Goal: Register for event/course

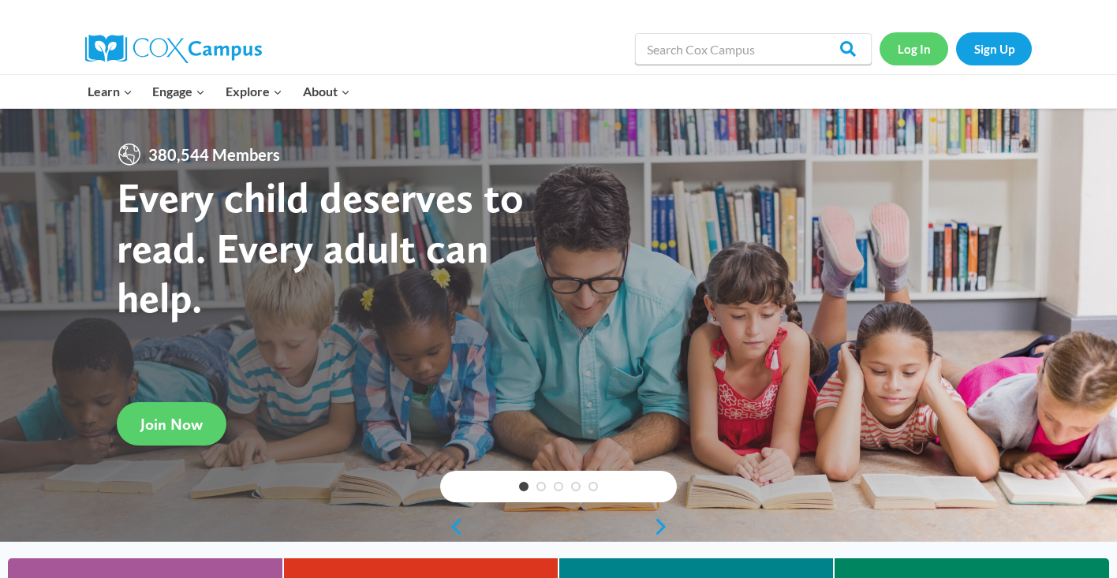
click at [915, 53] on link "Log In" at bounding box center [914, 48] width 69 height 32
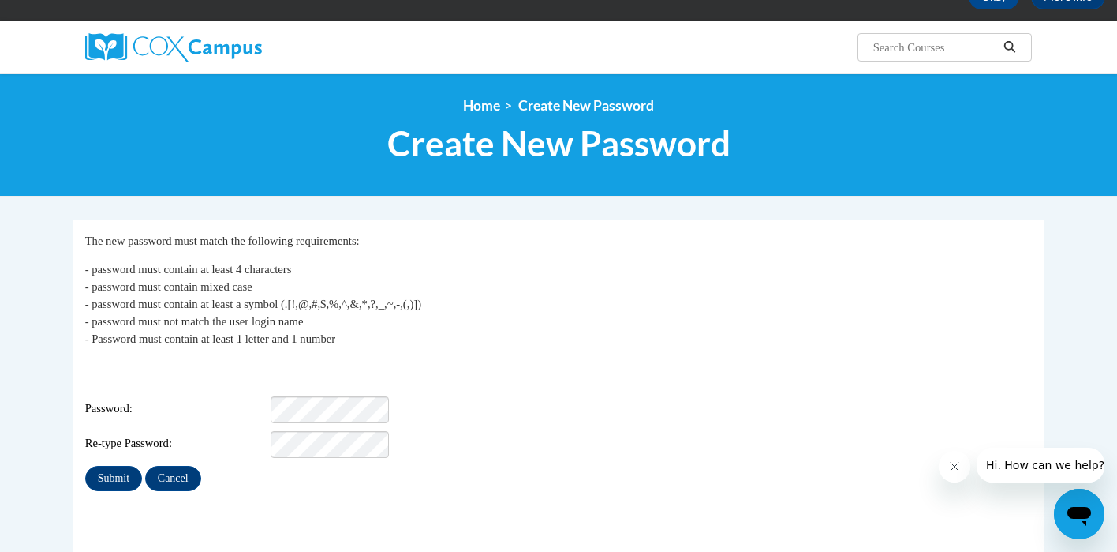
scroll to position [126, 0]
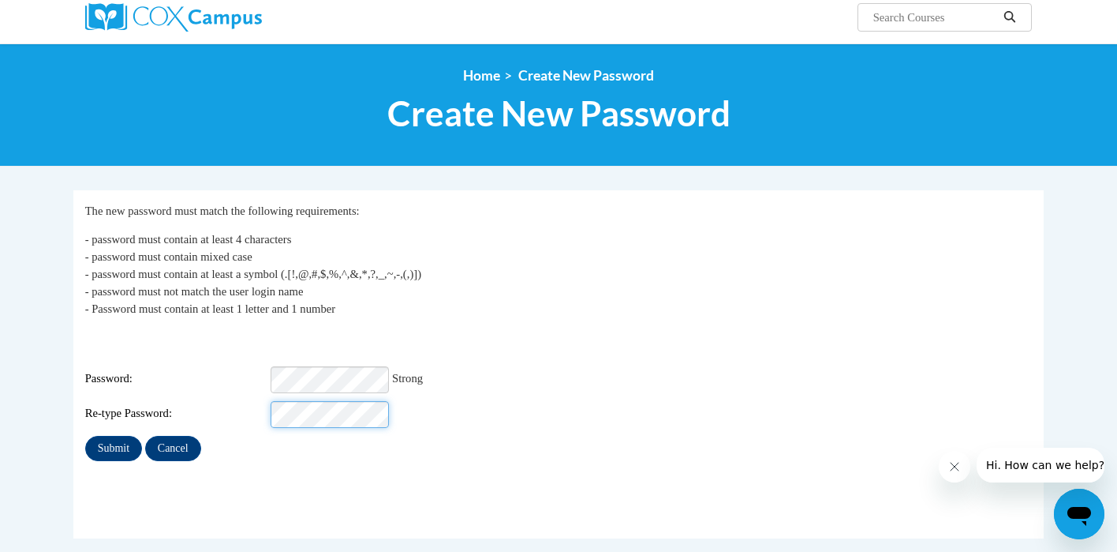
click at [85, 436] on input "Submit" at bounding box center [113, 448] width 57 height 25
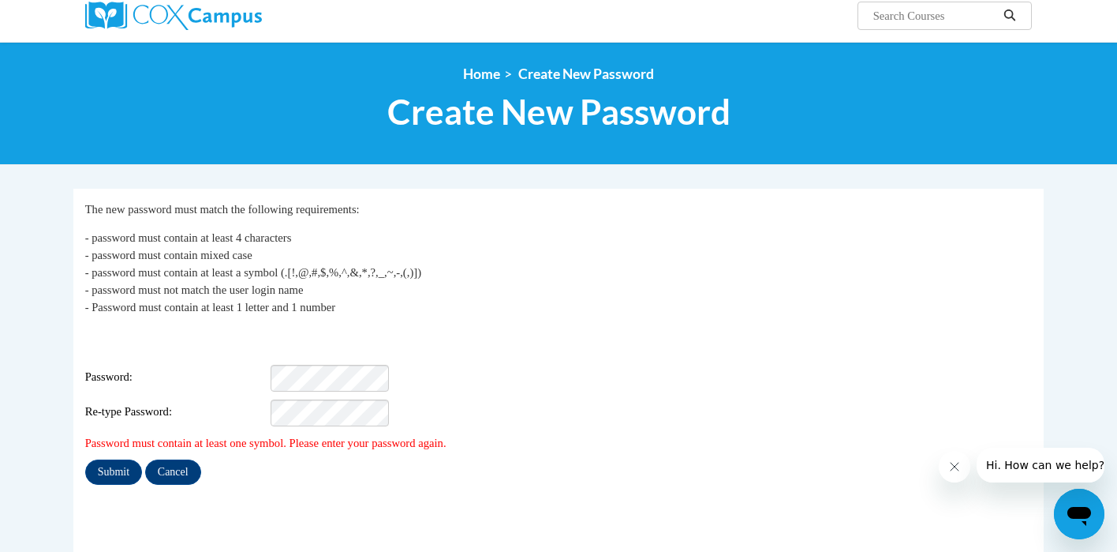
scroll to position [193, 0]
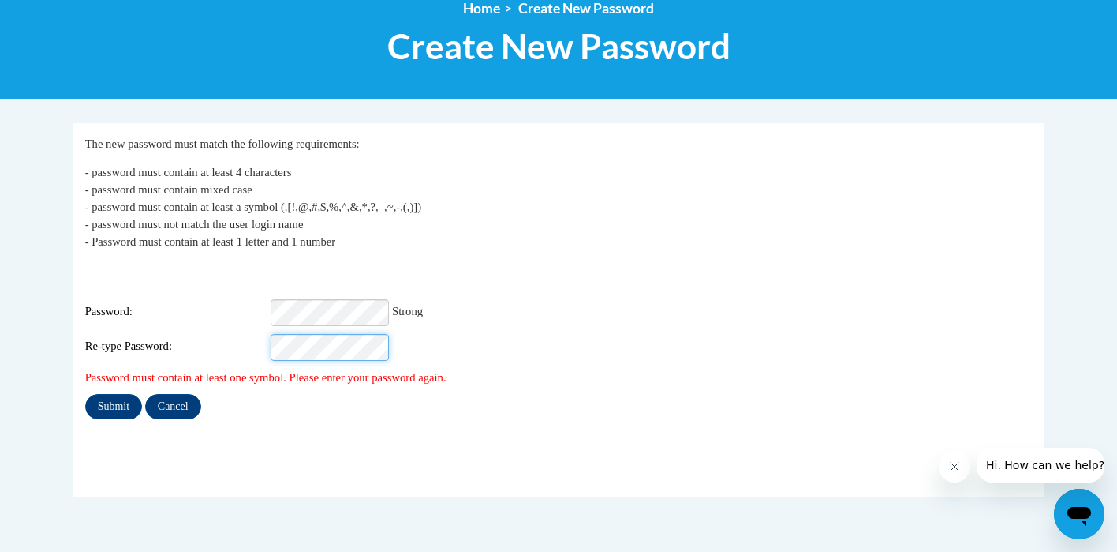
click at [85, 394] on input "Submit" at bounding box center [113, 406] width 57 height 25
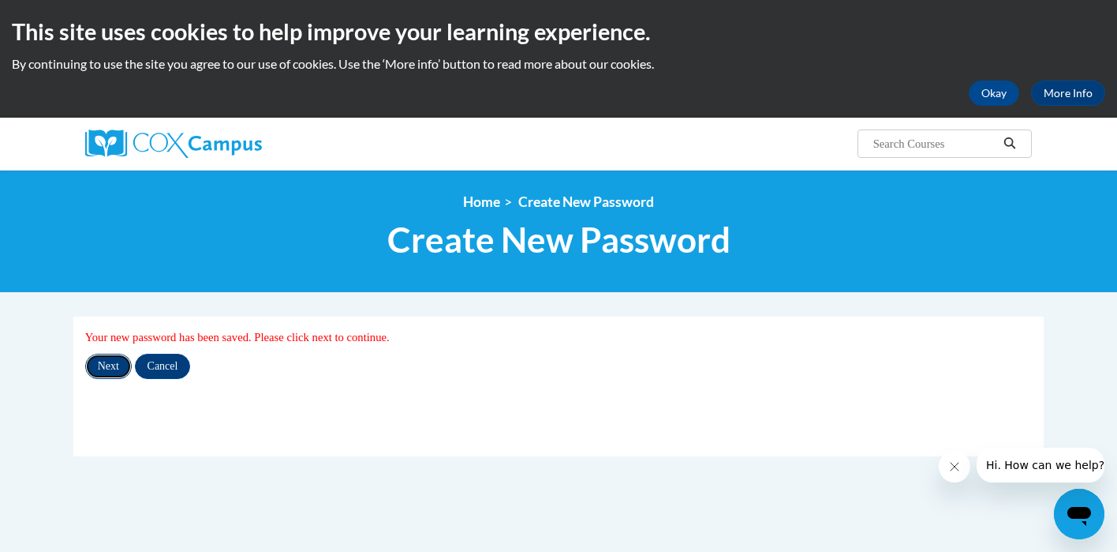
click at [118, 364] on input "Next" at bounding box center [108, 366] width 47 height 25
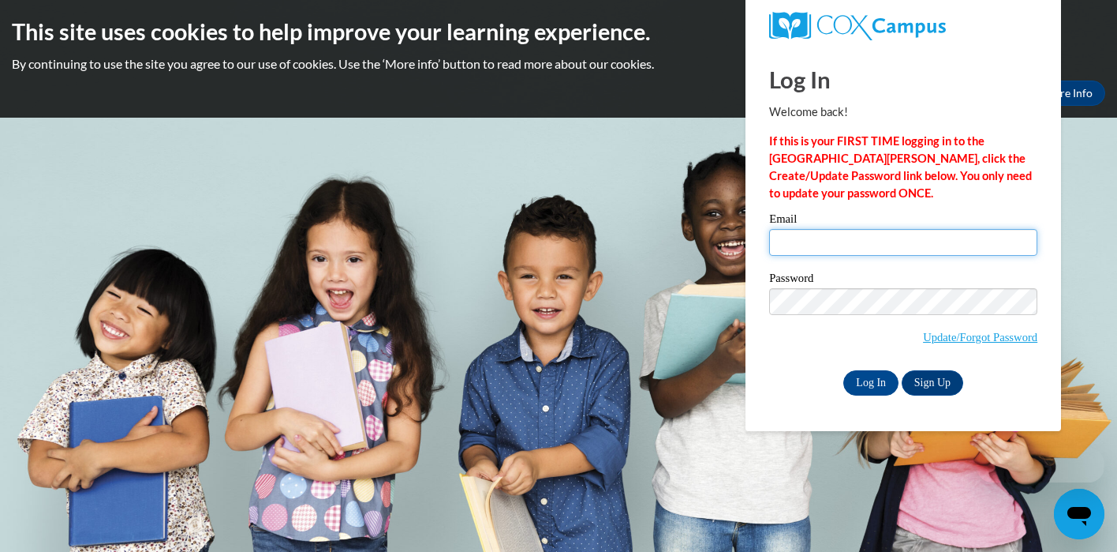
click at [793, 251] on input "Email" at bounding box center [903, 242] width 268 height 27
type input "[EMAIL_ADDRESS][DOMAIN_NAME]"
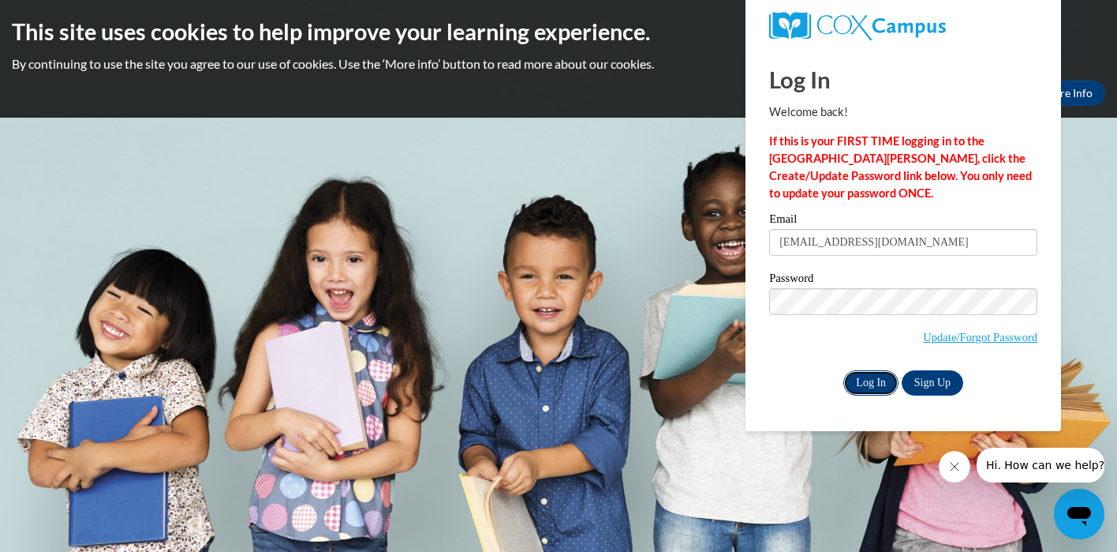
click at [885, 388] on input "Log In" at bounding box center [871, 382] width 55 height 25
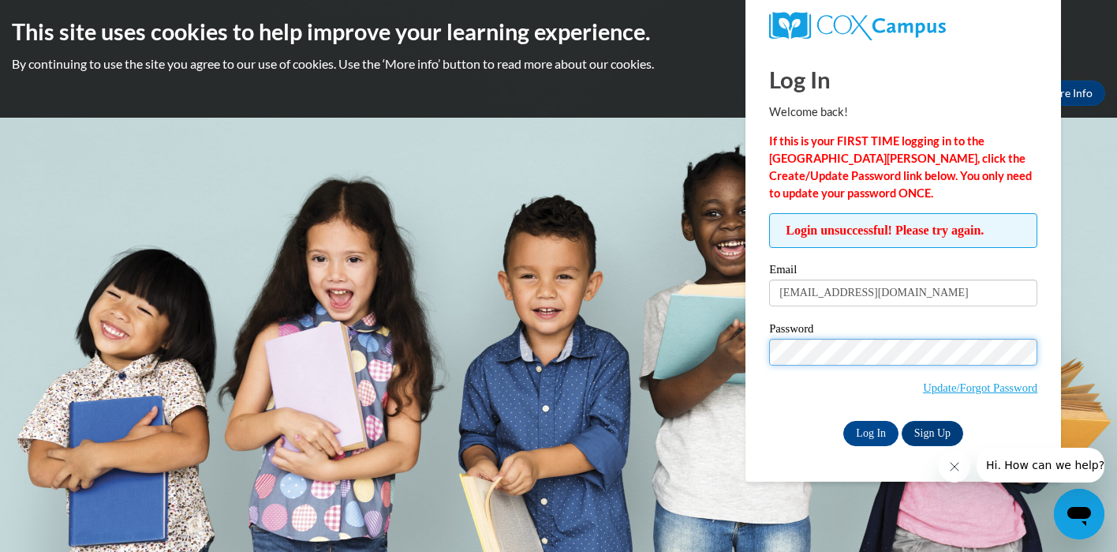
click at [844, 421] on input "Log In" at bounding box center [871, 433] width 55 height 25
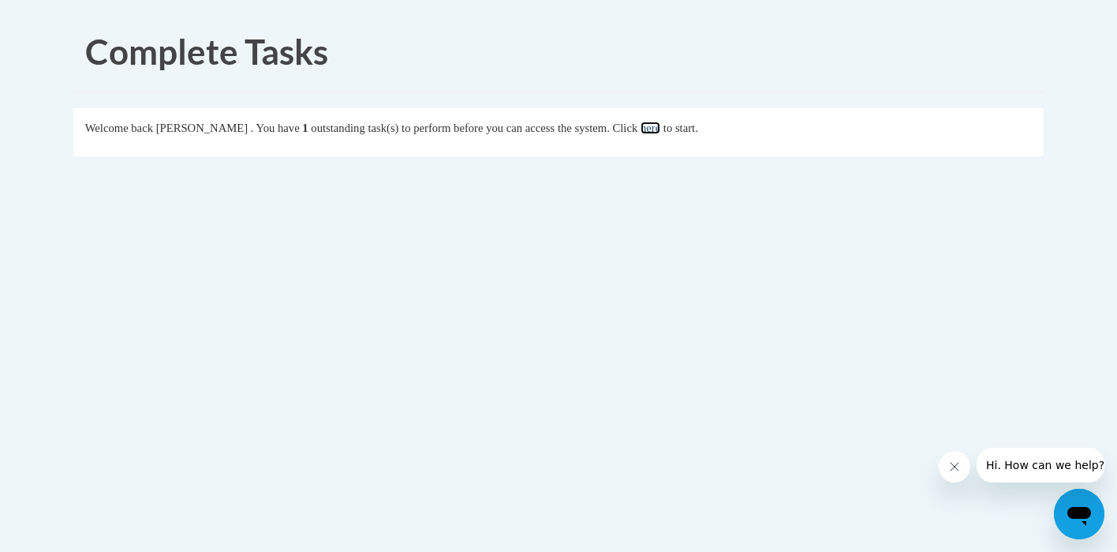
click at [660, 125] on link "here" at bounding box center [651, 128] width 20 height 13
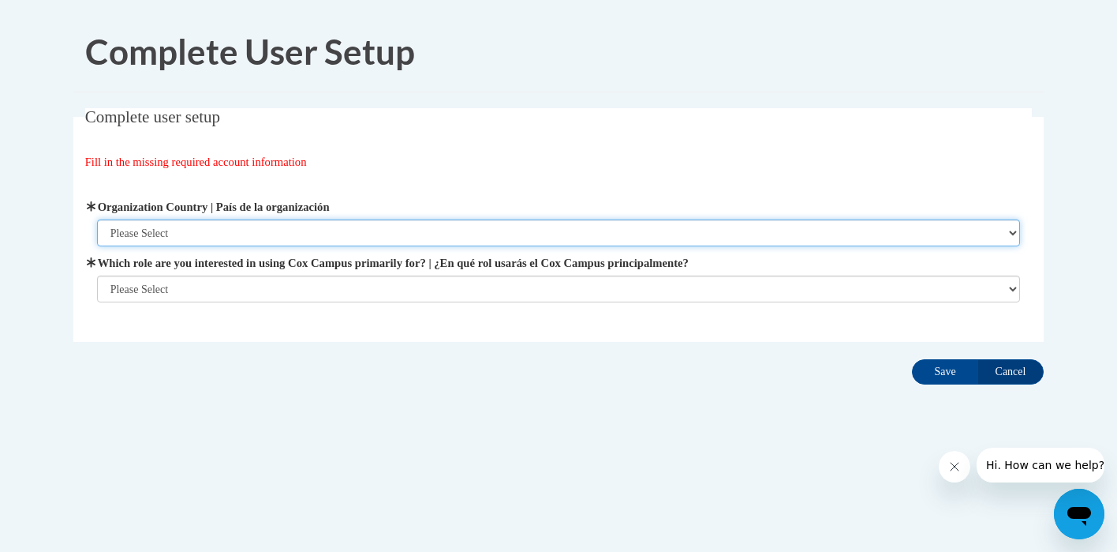
click at [473, 238] on select "Please Select United States | Estados Unidos Outside of the United States | Fue…" at bounding box center [559, 232] width 924 height 27
select select "ad49bcad-a171-4b2e-b99c-48b446064914"
click at [97, 219] on select "Please Select United States | Estados Unidos Outside of the United States | Fue…" at bounding box center [559, 232] width 924 height 27
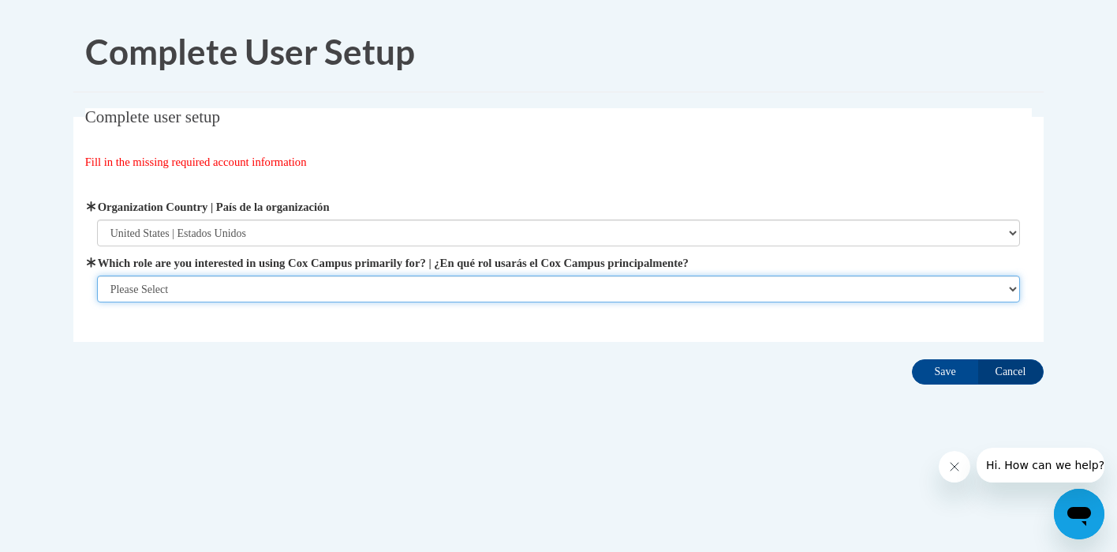
click at [431, 290] on select "Please Select College/University | Colegio/Universidad Community/Nonprofit Part…" at bounding box center [559, 288] width 924 height 27
select select "fbf2d438-af2f-41f8-98f1-81c410e29de3"
click at [97, 302] on select "Please Select College/University | Colegio/Universidad Community/Nonprofit Part…" at bounding box center [559, 288] width 924 height 27
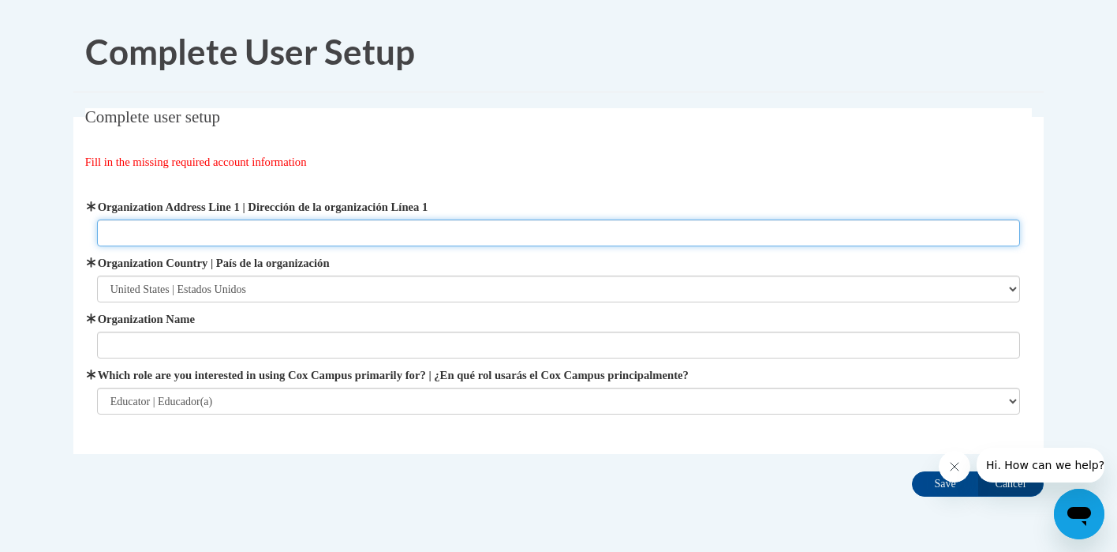
click at [400, 221] on input "Organization Address Line 1 | Dirección de la organización Línea 1" at bounding box center [559, 232] width 924 height 27
click at [122, 235] on input "3220 Stahl Road, Sheboygan, WI 53081" at bounding box center [559, 232] width 924 height 27
type input "3330 Stahl Road, Sheboygan, WI 53081"
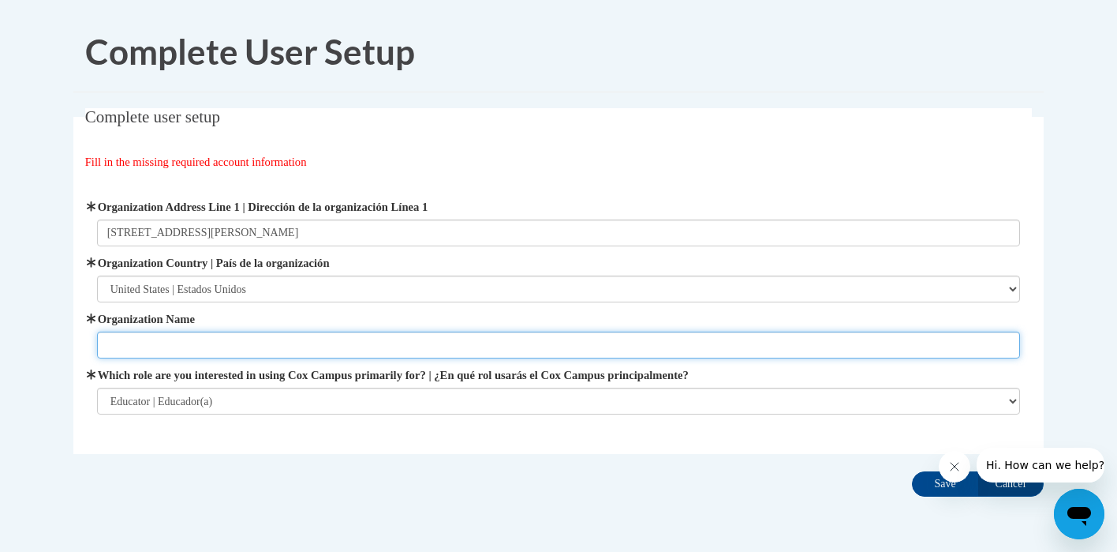
click at [158, 340] on input "Organization Name" at bounding box center [559, 344] width 924 height 27
type input "SASD"
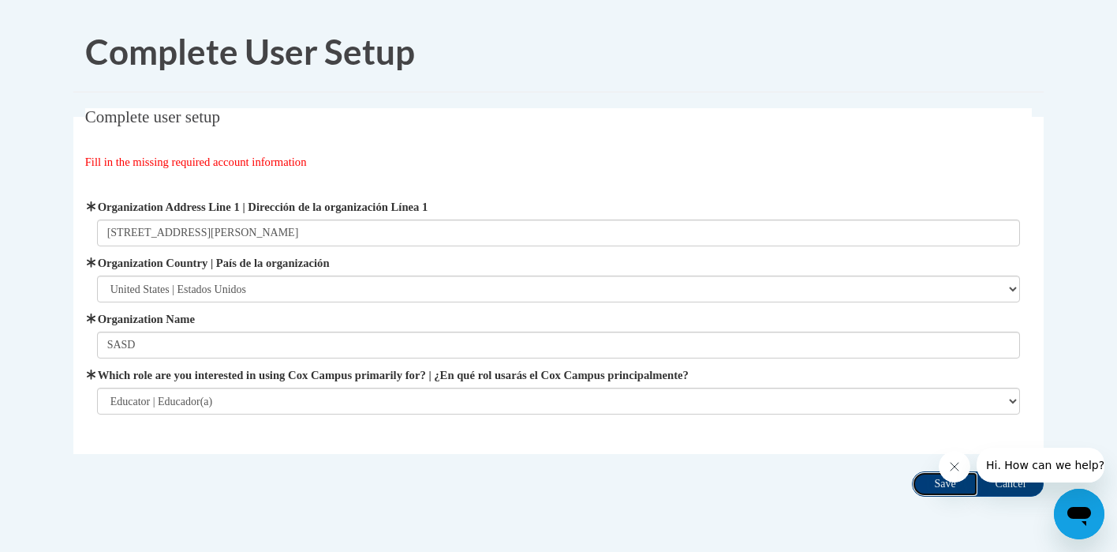
click at [930, 485] on input "Save" at bounding box center [945, 483] width 66 height 25
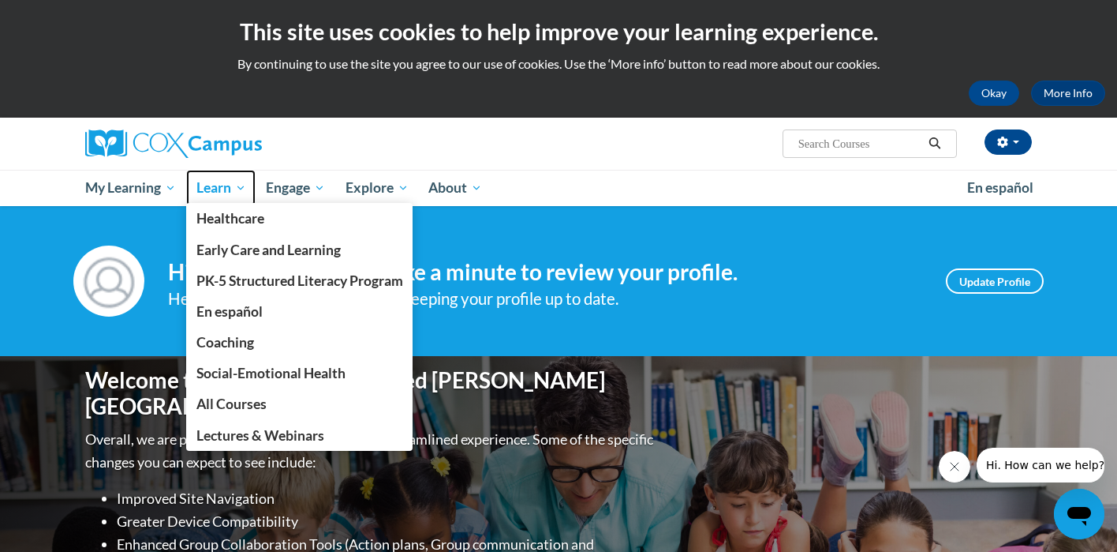
click at [220, 185] on span "Learn" at bounding box center [221, 187] width 50 height 19
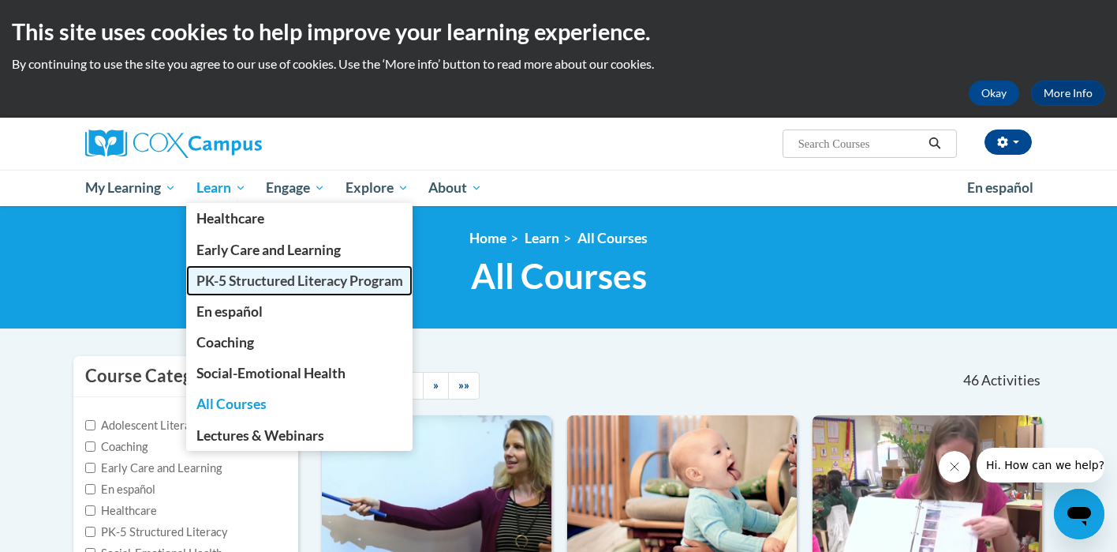
click at [242, 277] on span "PK-5 Structured Literacy Program" at bounding box center [299, 280] width 207 height 17
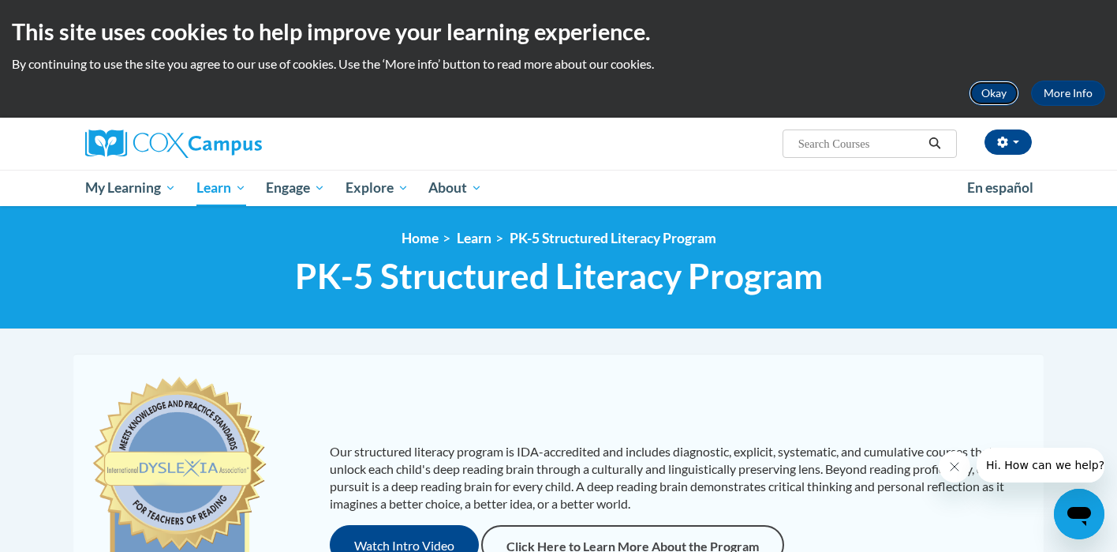
click at [1005, 103] on button "Okay" at bounding box center [994, 92] width 51 height 25
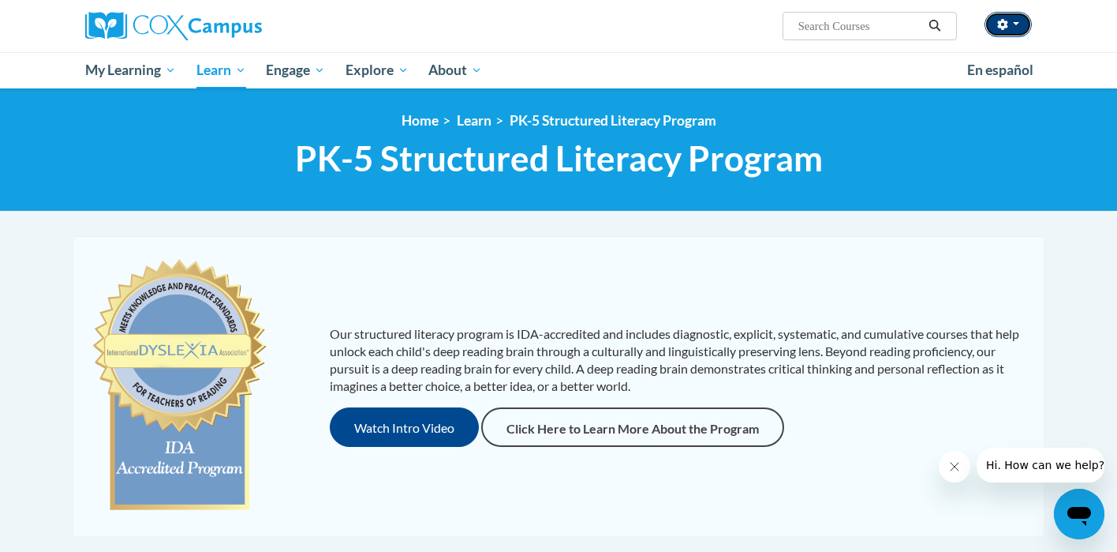
click at [1016, 20] on button "button" at bounding box center [1008, 24] width 47 height 25
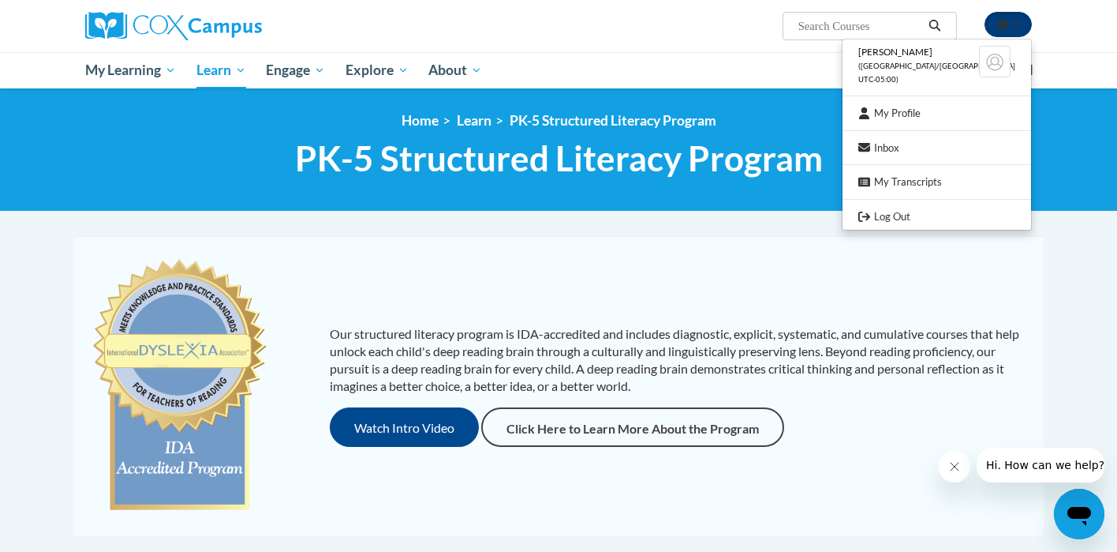
click at [1016, 20] on button "button" at bounding box center [1008, 24] width 47 height 25
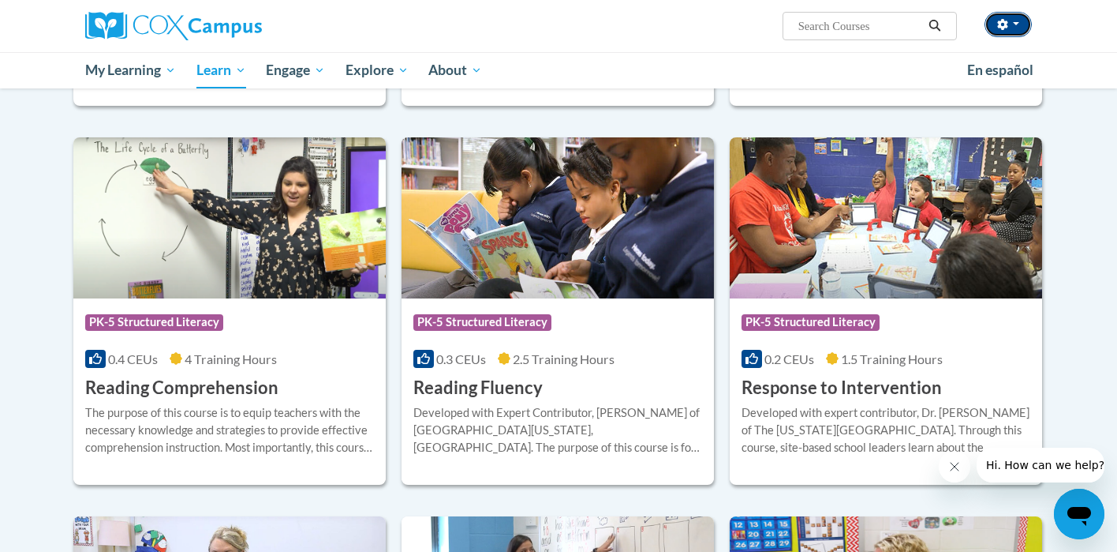
scroll to position [1276, 0]
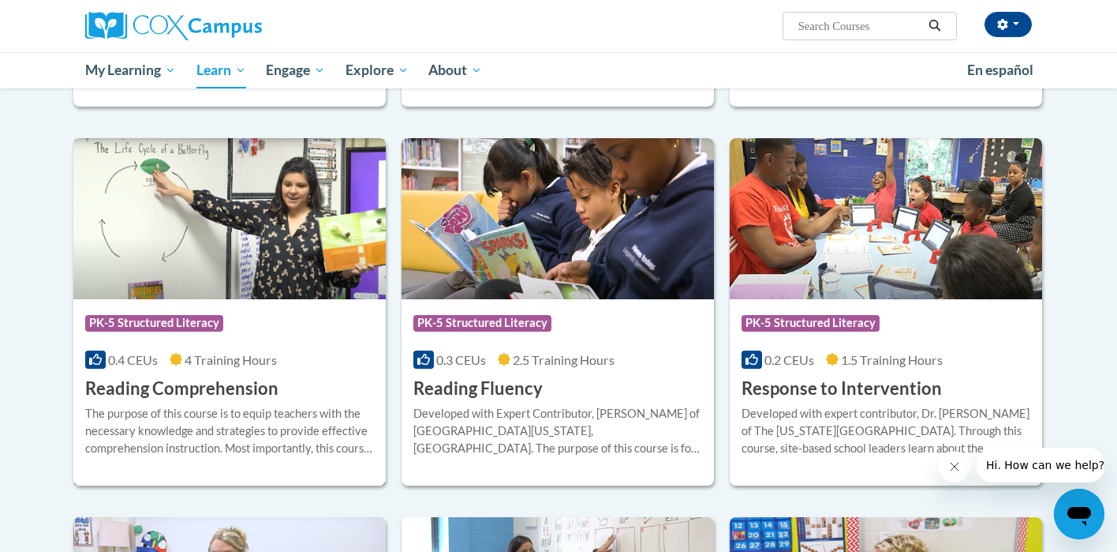
click at [178, 391] on h3 "Reading Comprehension" at bounding box center [181, 388] width 193 height 24
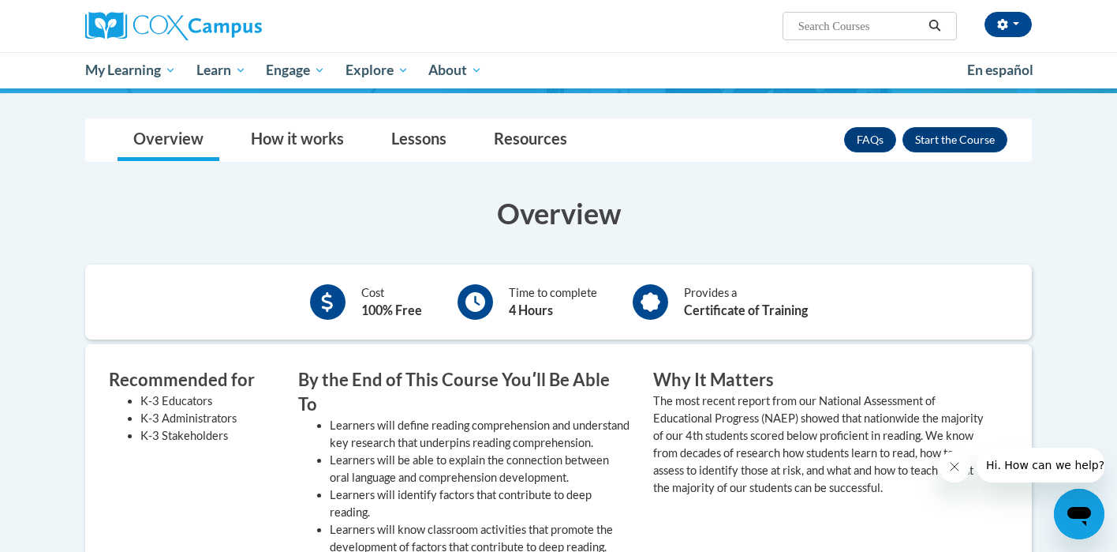
scroll to position [198, 0]
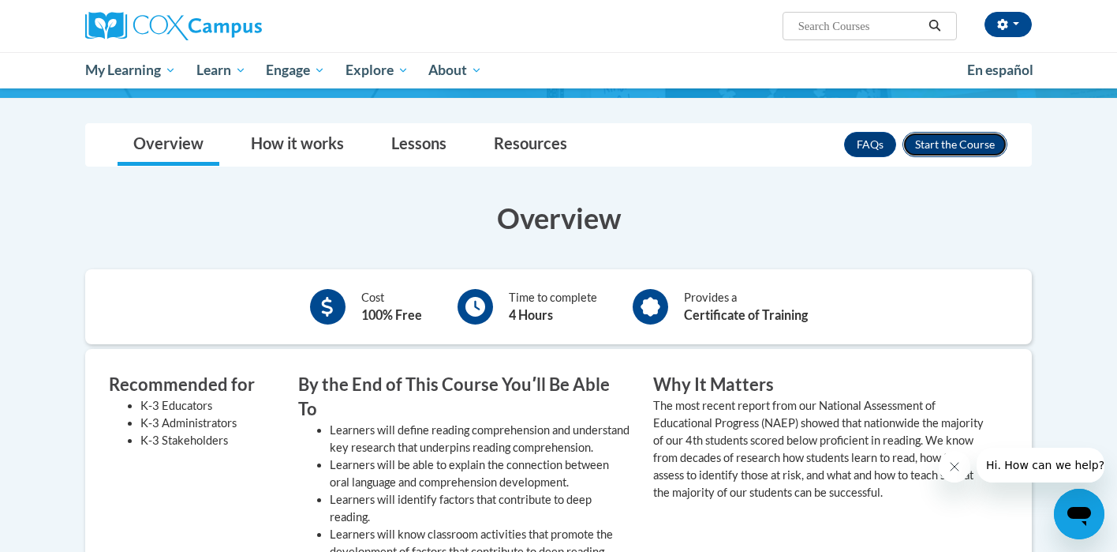
click at [952, 139] on button "Enroll" at bounding box center [955, 144] width 105 height 25
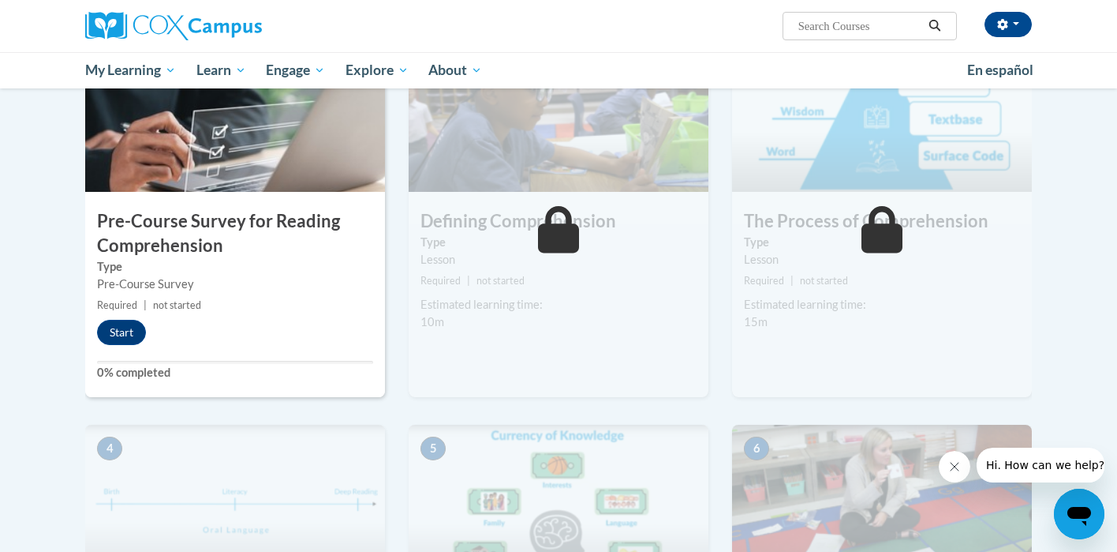
scroll to position [383, 0]
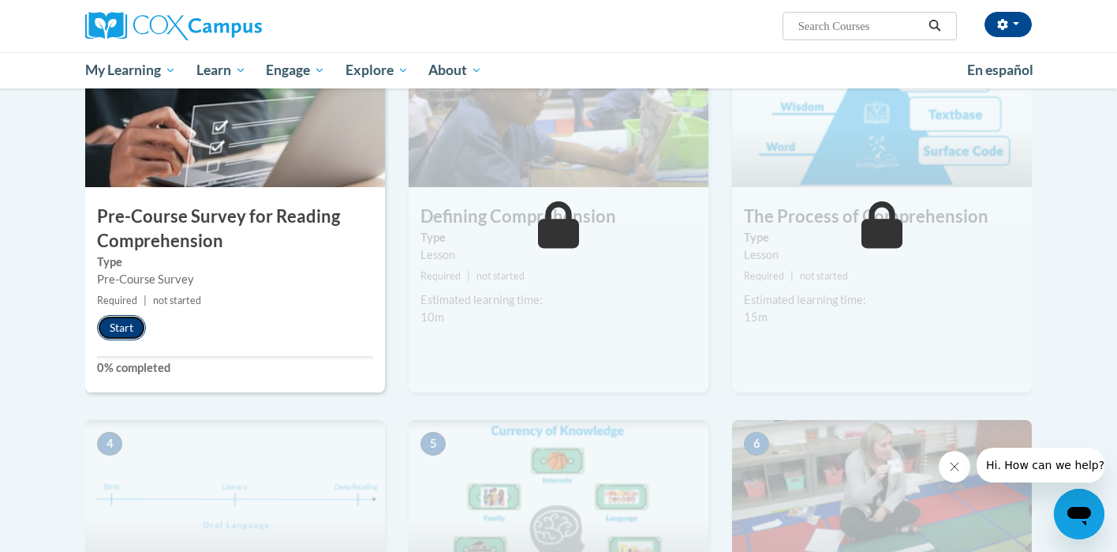
click at [131, 320] on button "Start" at bounding box center [121, 327] width 49 height 25
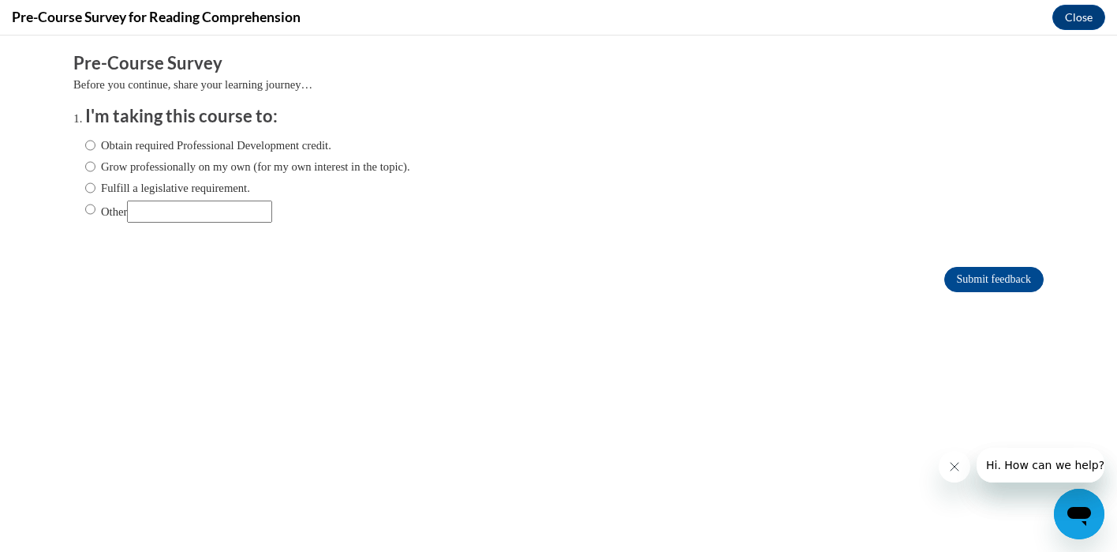
scroll to position [0, 0]
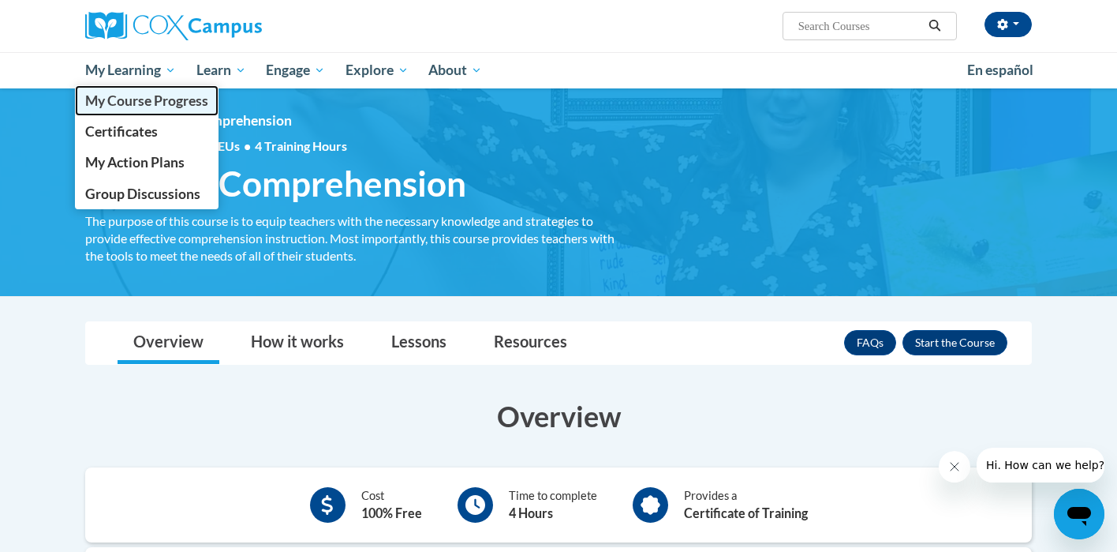
click at [148, 110] on link "My Course Progress" at bounding box center [147, 100] width 144 height 31
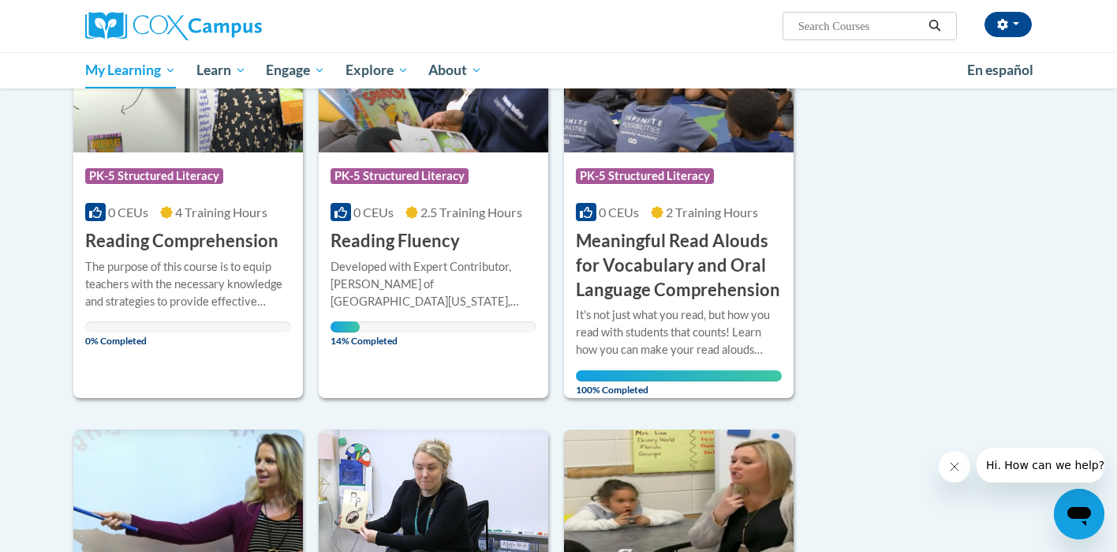
scroll to position [292, 0]
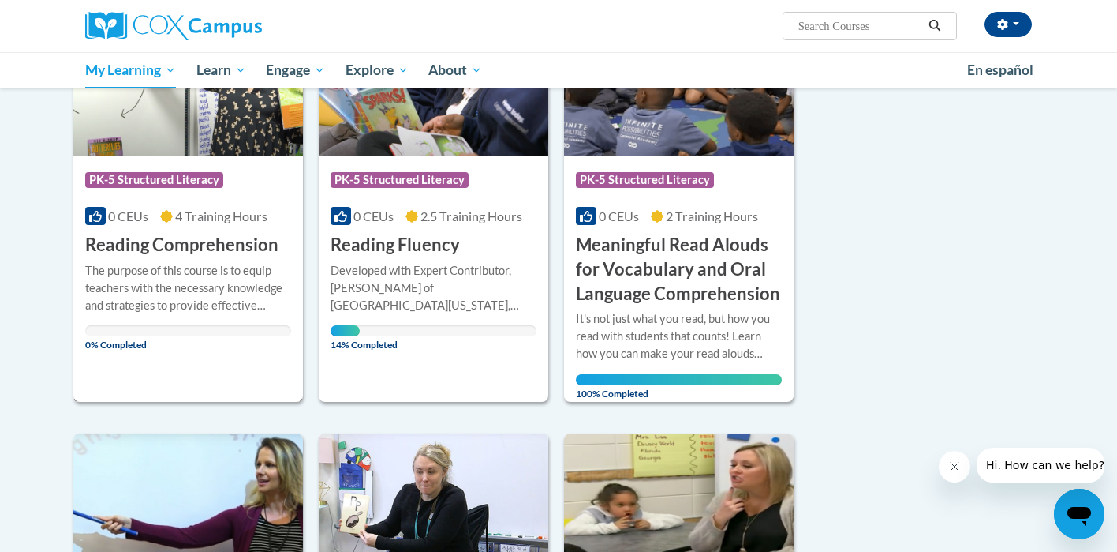
click at [140, 262] on div "The purpose of this course is to equip teachers with the necessary knowledge an…" at bounding box center [188, 288] width 206 height 52
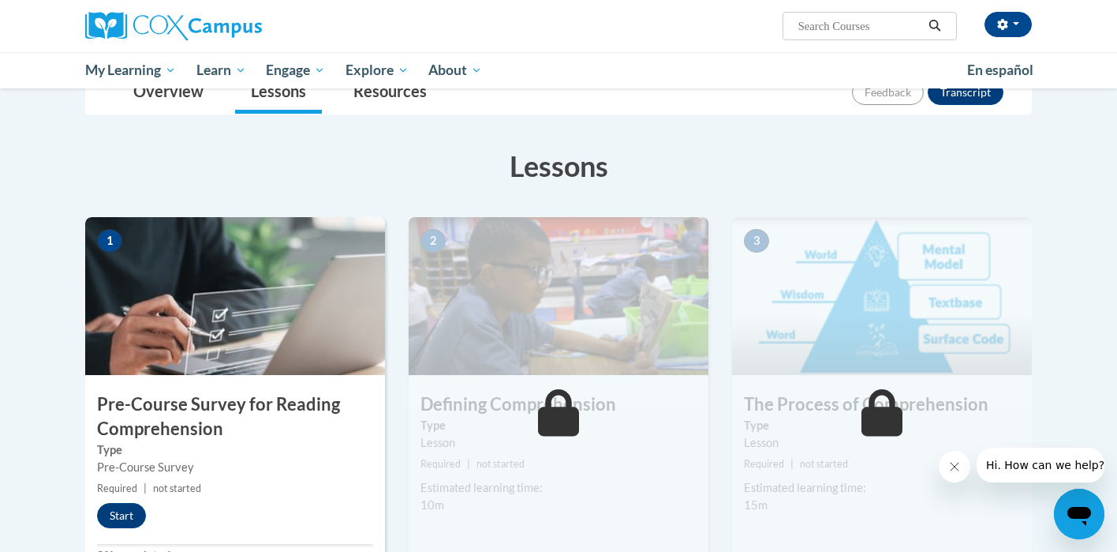
scroll to position [257, 0]
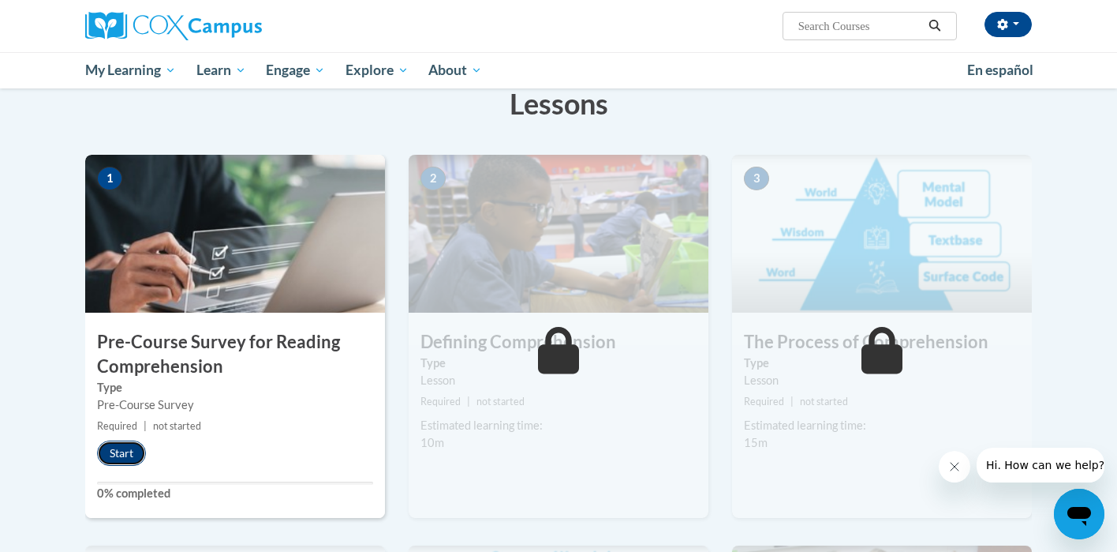
click at [126, 449] on button "Start" at bounding box center [121, 452] width 49 height 25
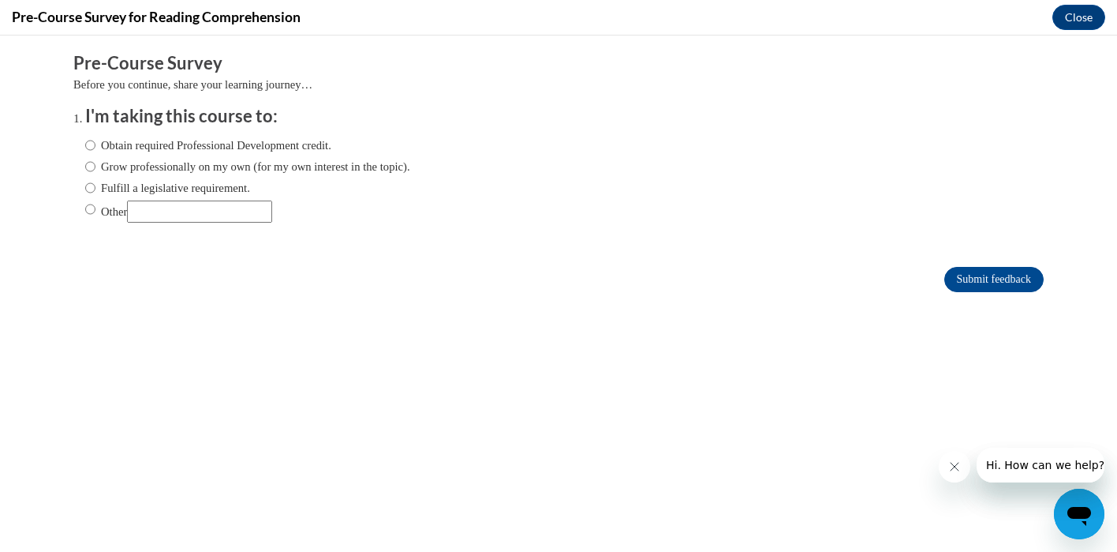
scroll to position [0, 0]
click at [84, 210] on ol "I'm taking this course to: Obtain required Professional Development credit. Gro…" at bounding box center [558, 175] width 971 height 143
click at [94, 207] on input "Other" at bounding box center [90, 208] width 10 height 17
radio input "true"
click at [157, 210] on input "Other" at bounding box center [199, 211] width 145 height 22
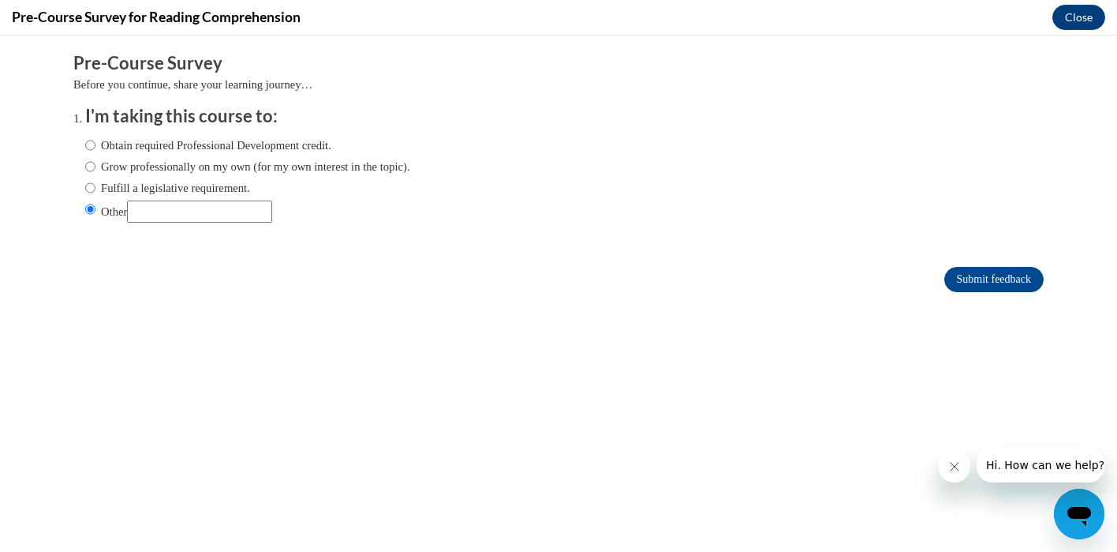
type input "T"
type input "to learn what our K-5 teachers are learning"
click at [1023, 279] on input "Submit feedback" at bounding box center [994, 279] width 99 height 25
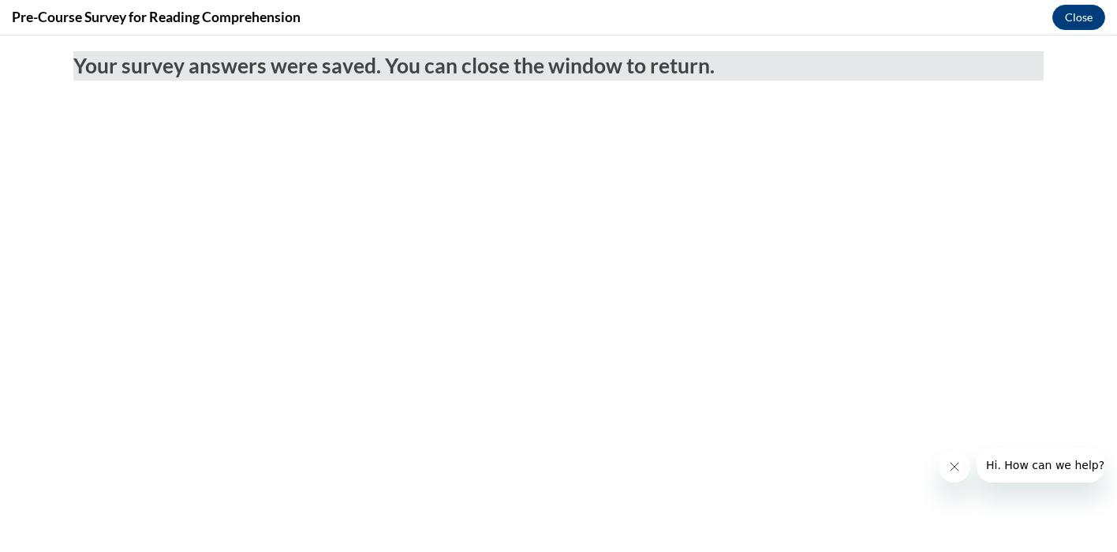
scroll to position [0, 0]
click at [1072, 16] on button "Close" at bounding box center [1079, 17] width 53 height 25
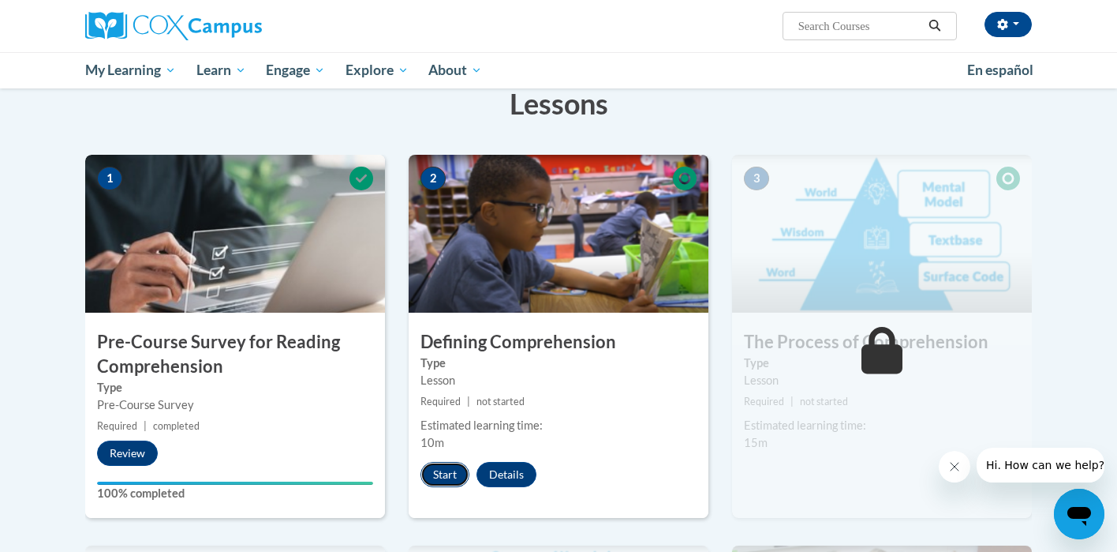
click at [447, 466] on button "Start" at bounding box center [445, 474] width 49 height 25
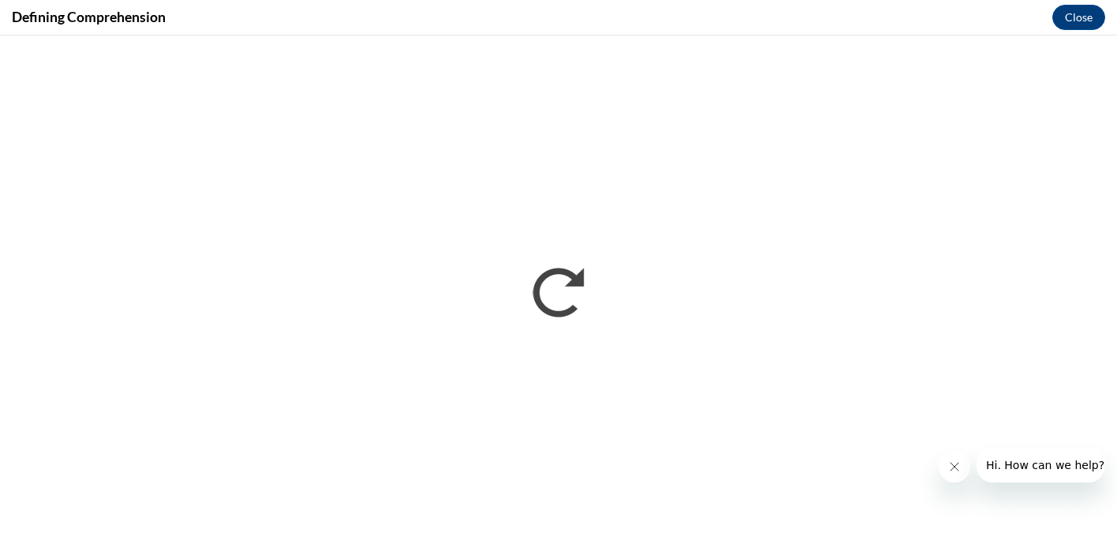
click at [951, 466] on icon "Close message from company" at bounding box center [955, 466] width 13 height 13
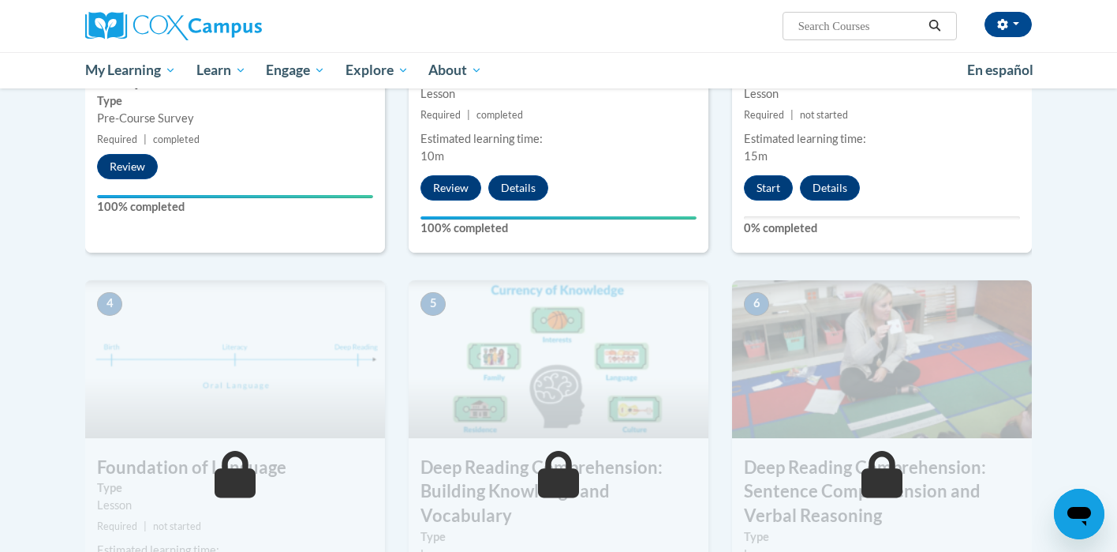
scroll to position [538, 0]
